Goal: Task Accomplishment & Management: Manage account settings

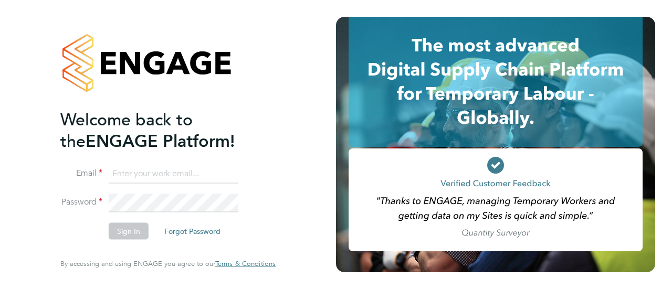
type input "[EMAIL_ADDRESS][DOMAIN_NAME]"
click at [125, 231] on button "Sign In" at bounding box center [129, 231] width 40 height 17
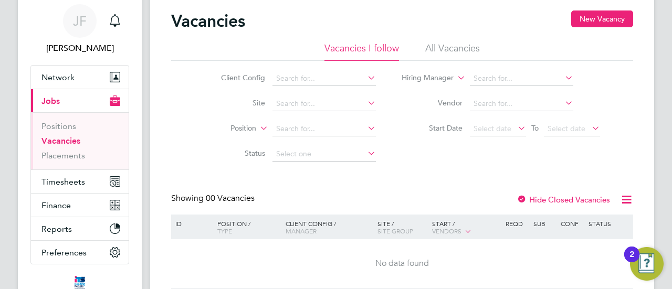
scroll to position [53, 0]
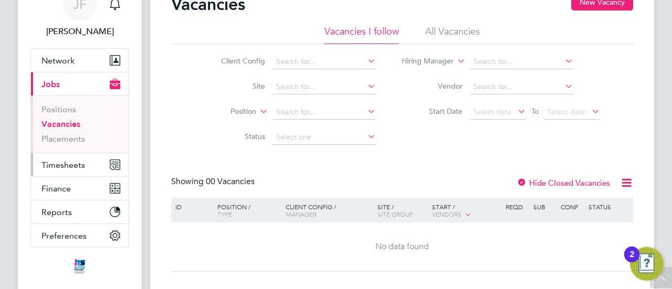
click at [63, 163] on span "Timesheets" at bounding box center [63, 165] width 44 height 10
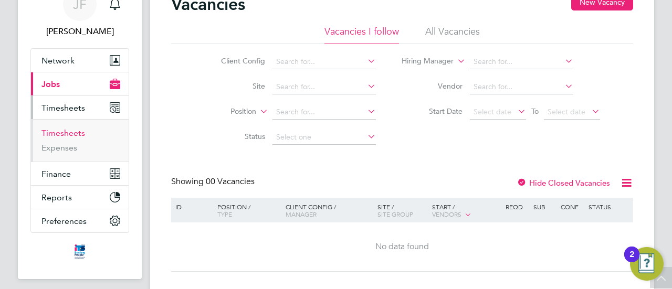
click at [77, 130] on link "Timesheets" at bounding box center [63, 133] width 44 height 10
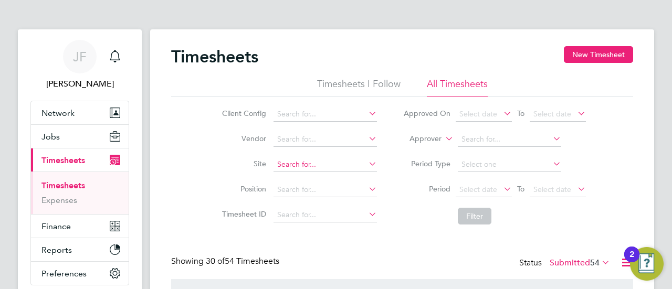
click at [304, 164] on input at bounding box center [325, 165] width 103 height 15
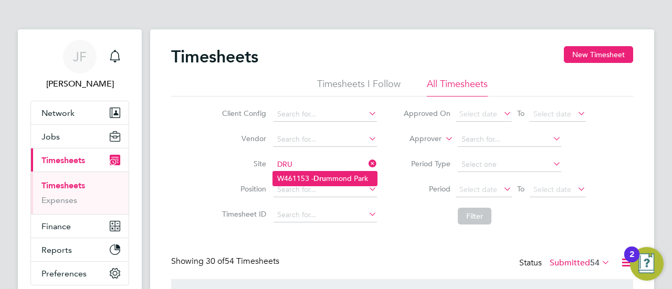
click at [334, 175] on li "W461153 - Dru mmond Park" at bounding box center [325, 179] width 104 height 14
type input "W461153 - [PERSON_NAME][GEOGRAPHIC_DATA]"
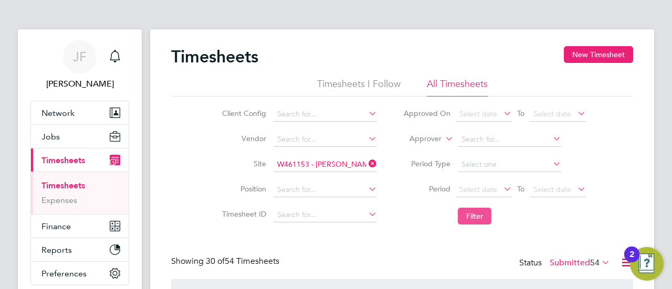
click at [480, 215] on button "Filter" at bounding box center [475, 216] width 34 height 17
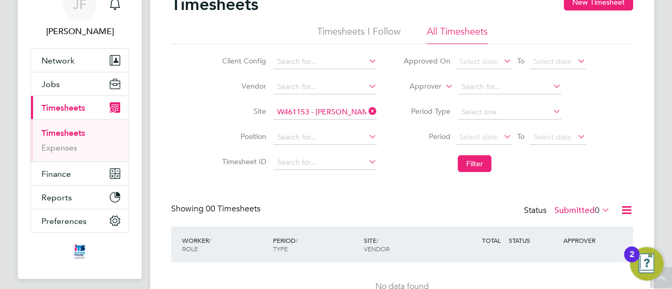
click at [591, 207] on label "Submitted 0" at bounding box center [583, 210] width 56 height 11
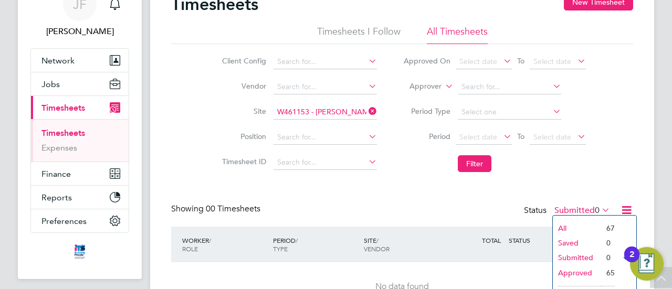
click at [575, 273] on li "Approved" at bounding box center [577, 273] width 48 height 15
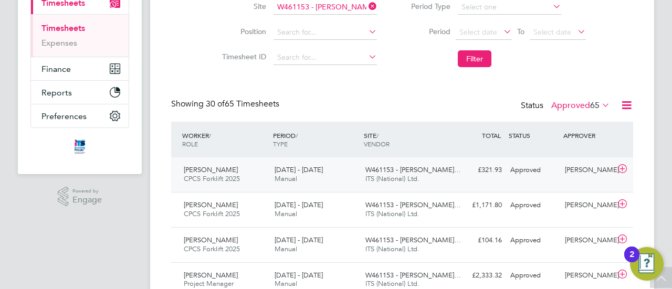
click at [233, 171] on div "[PERSON_NAME] CPCS Forklift 2025 [DATE] - [DATE]" at bounding box center [225, 175] width 91 height 26
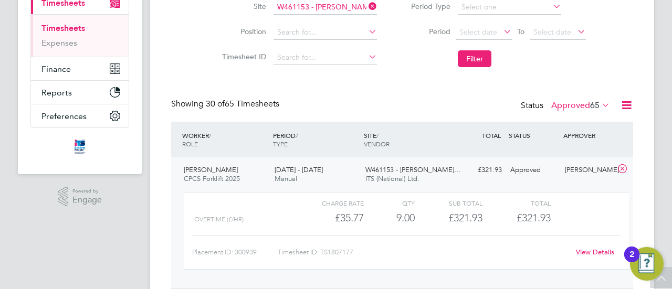
click at [591, 250] on link "View Details" at bounding box center [595, 252] width 38 height 9
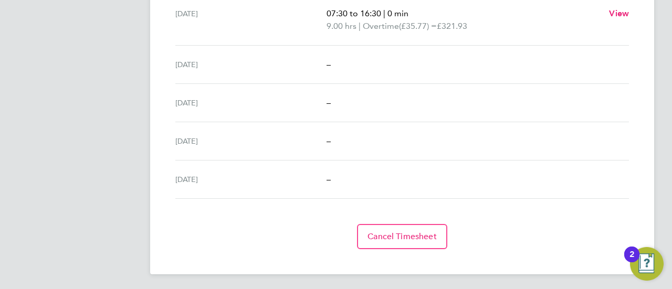
scroll to position [268, 0]
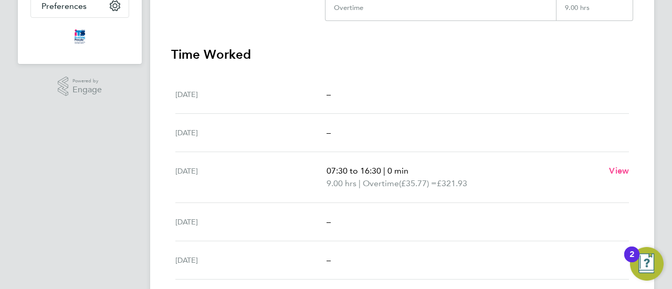
click at [624, 168] on span "View" at bounding box center [619, 171] width 20 height 10
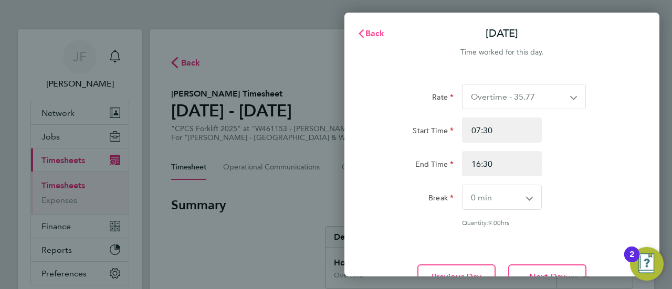
click at [373, 29] on span "Back" at bounding box center [375, 33] width 19 height 10
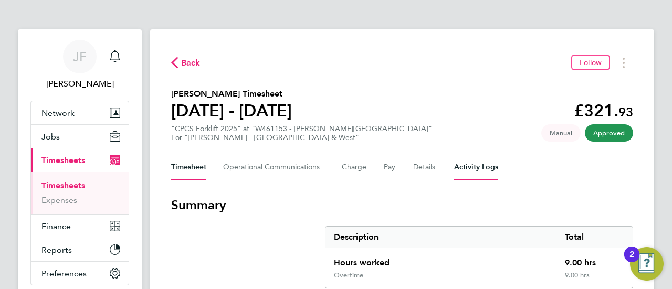
click at [475, 165] on Logs-tab "Activity Logs" at bounding box center [476, 167] width 44 height 25
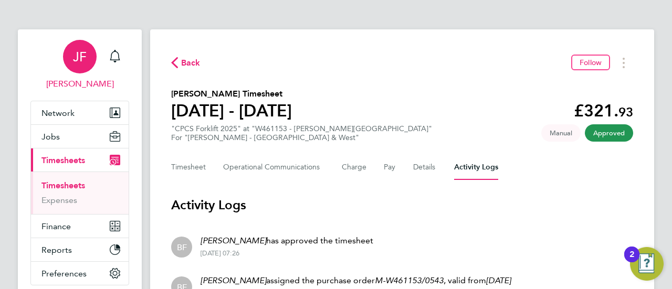
click at [82, 56] on span "JF" at bounding box center [80, 57] width 14 height 14
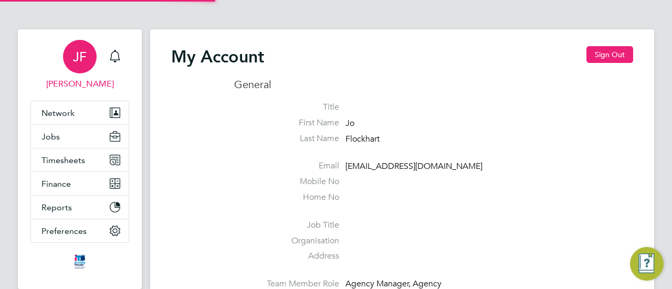
type input "[EMAIL_ADDRESS][DOMAIN_NAME]"
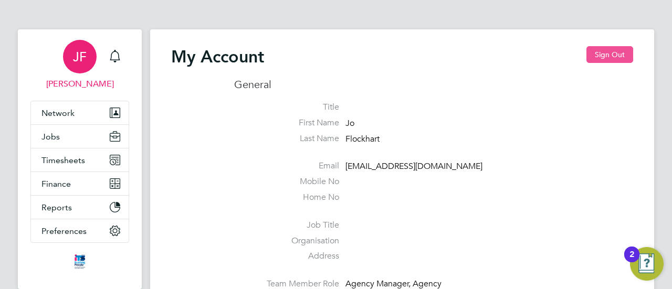
click at [614, 52] on button "Sign Out" at bounding box center [610, 54] width 47 height 17
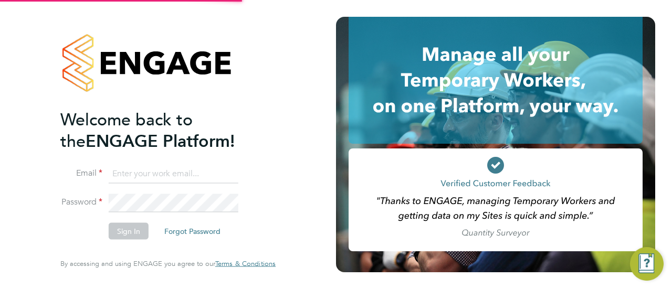
type input "joflockhart@itsconstruction.co.uk"
